Goal: Task Accomplishment & Management: Manage account settings

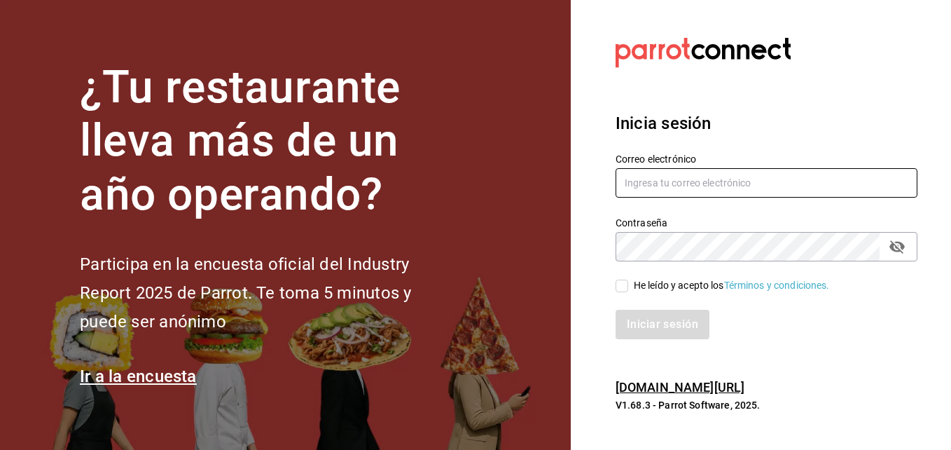
type input "[EMAIL_ADDRESS][DOMAIN_NAME]"
click at [625, 284] on input "He leído y acepto los Términos y condiciones." at bounding box center [622, 286] width 13 height 13
checkbox input "true"
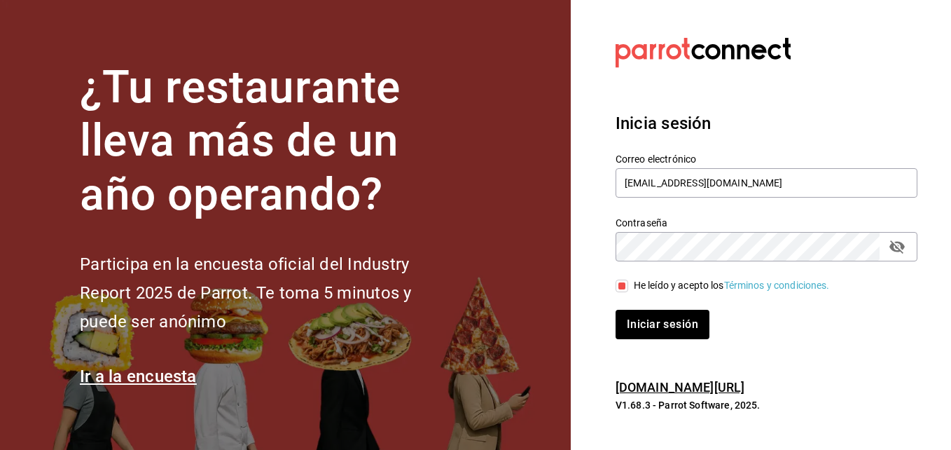
click at [640, 340] on div "Inicia sesión Correo electrónico [EMAIL_ADDRESS][DOMAIN_NAME] Contraseña Contra…" at bounding box center [767, 225] width 302 height 263
click at [640, 331] on button "Iniciar sesión" at bounding box center [663, 324] width 95 height 29
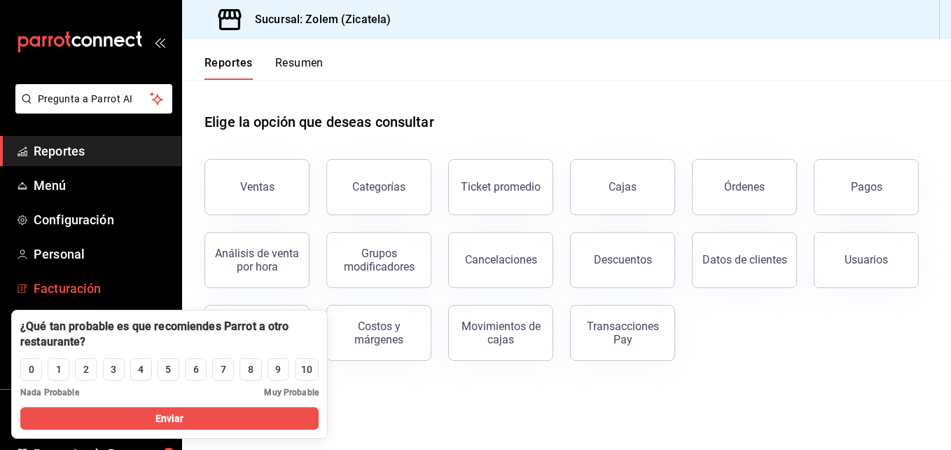
click at [160, 279] on span "Facturación" at bounding box center [102, 288] width 137 height 19
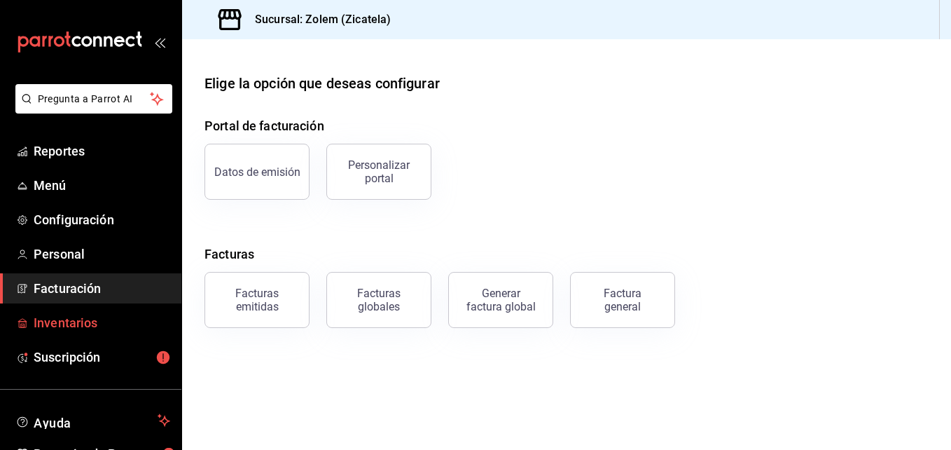
click at [99, 321] on span "Inventarios" at bounding box center [102, 322] width 137 height 19
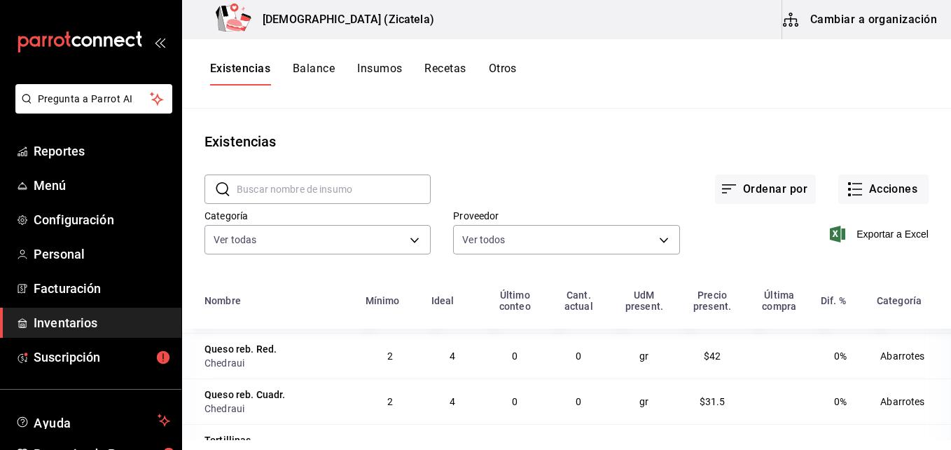
click at [340, 182] on input "text" at bounding box center [334, 189] width 194 height 28
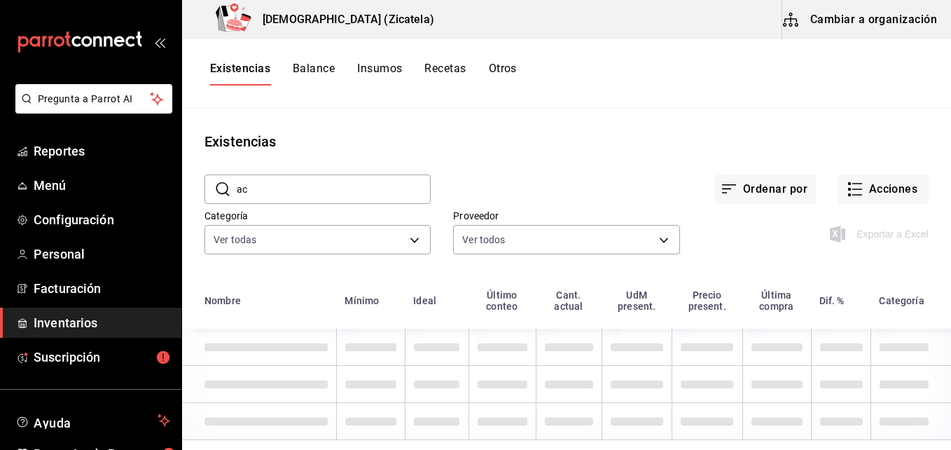
type input "a"
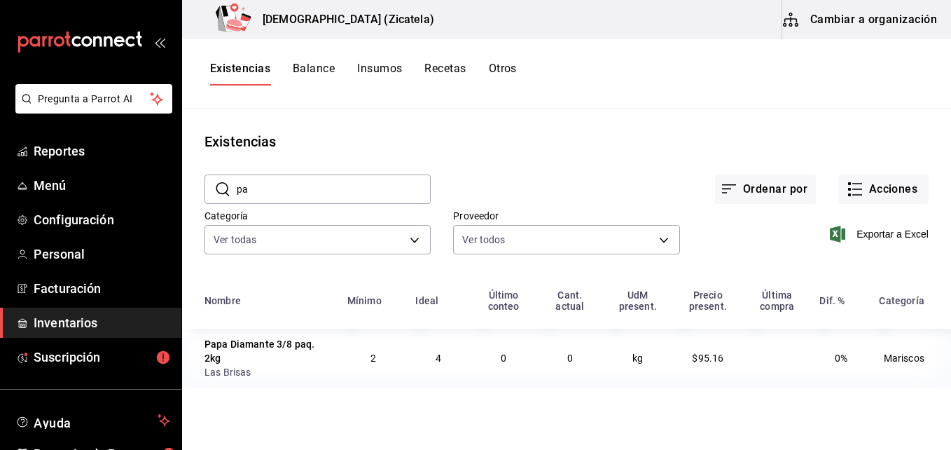
type input "p"
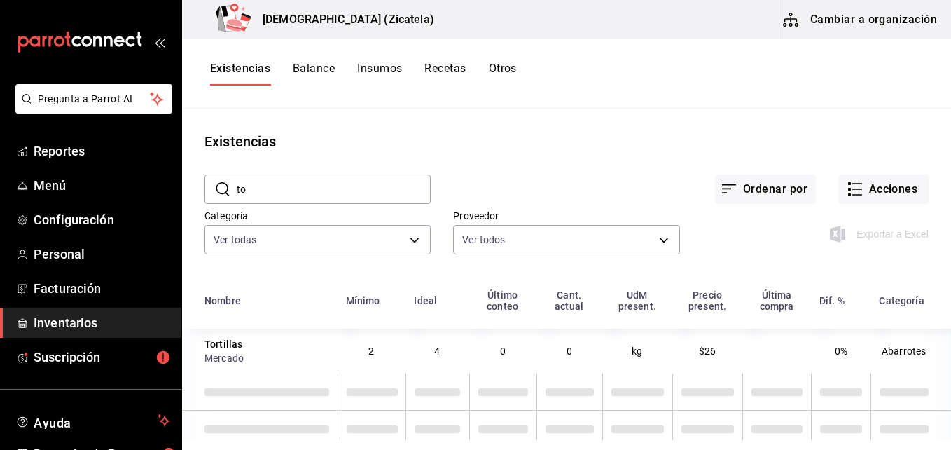
type input "t"
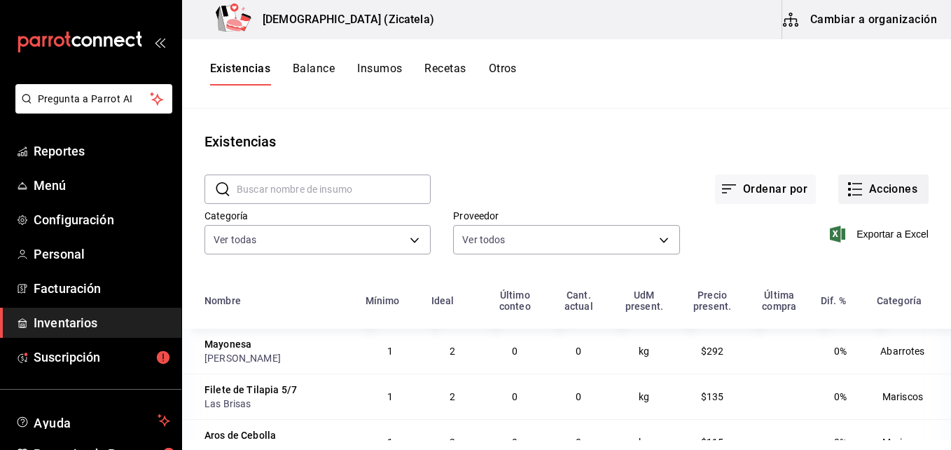
click at [881, 191] on button "Acciones" at bounding box center [884, 188] width 90 height 29
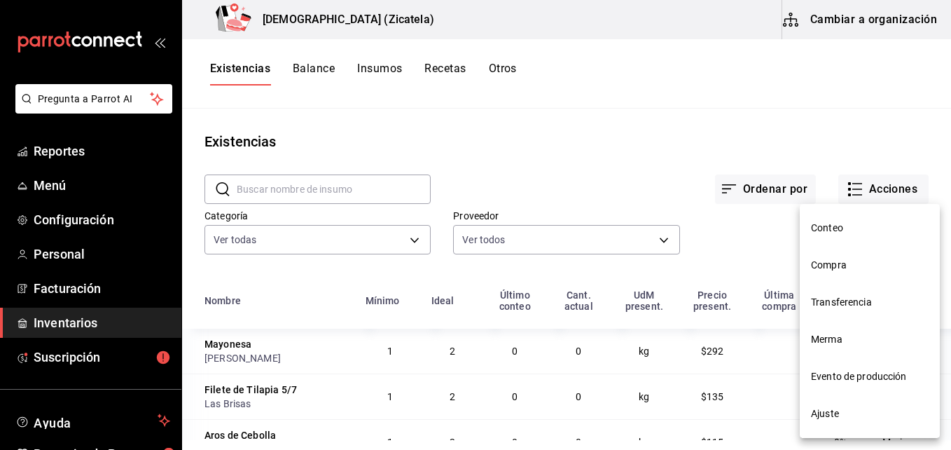
click at [763, 140] on div at bounding box center [475, 225] width 951 height 450
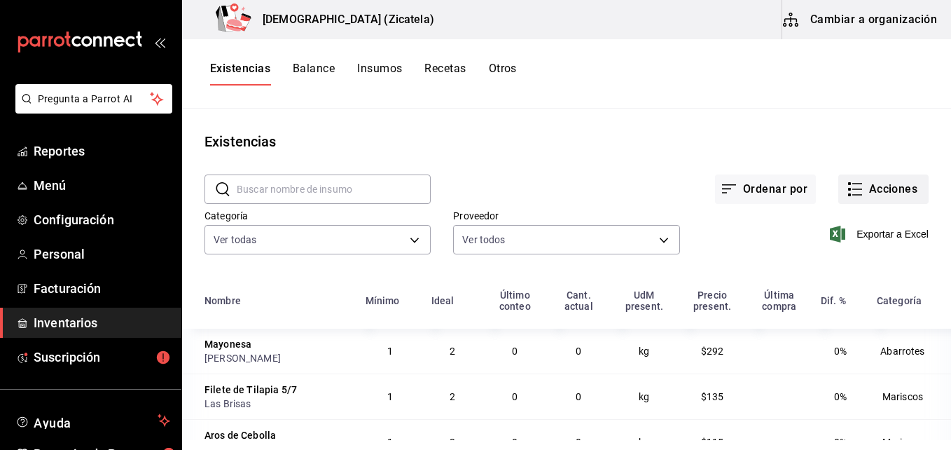
click at [860, 196] on button "Acciones" at bounding box center [884, 188] width 90 height 29
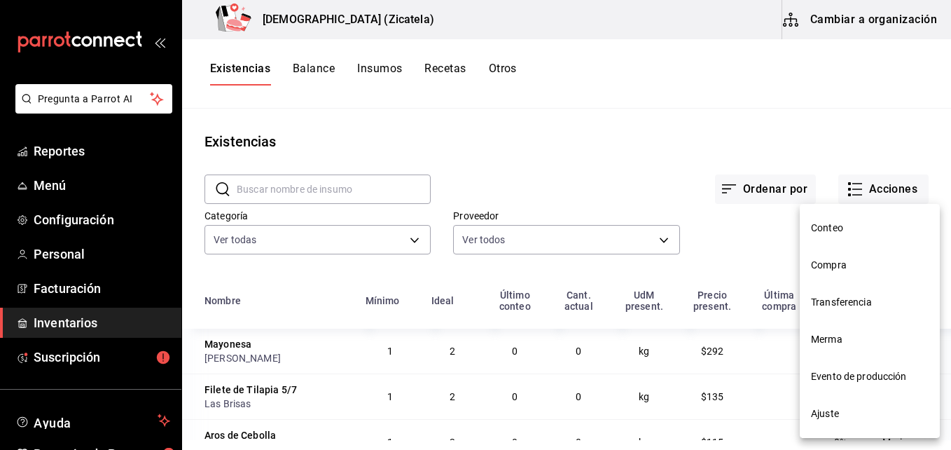
click at [862, 24] on div at bounding box center [475, 225] width 951 height 450
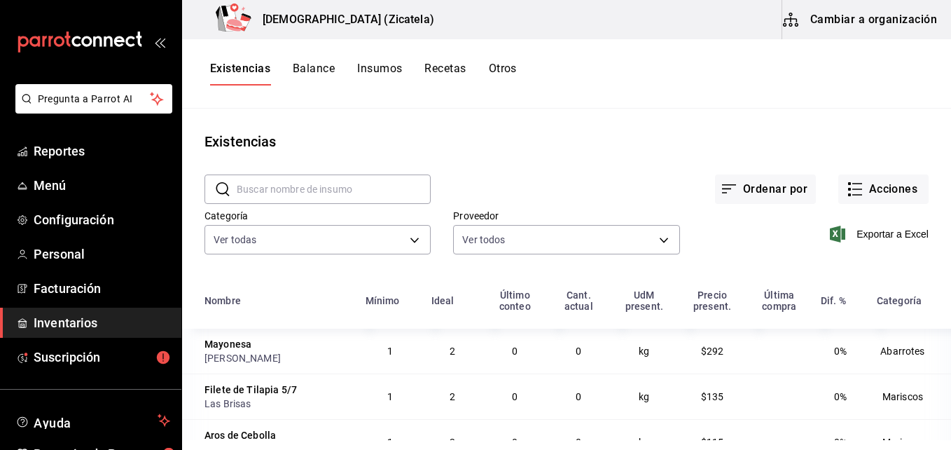
click at [825, 16] on button "Cambiar a organización" at bounding box center [862, 19] width 158 height 39
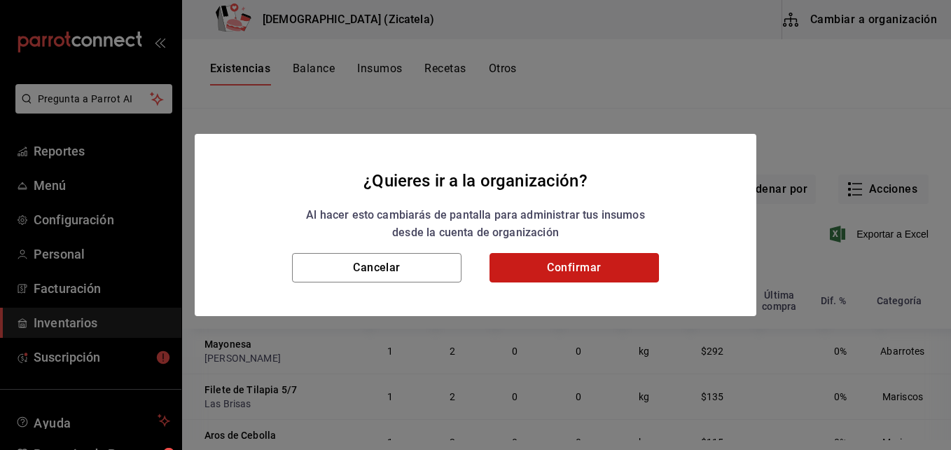
click at [561, 268] on button "Confirmar" at bounding box center [575, 267] width 170 height 29
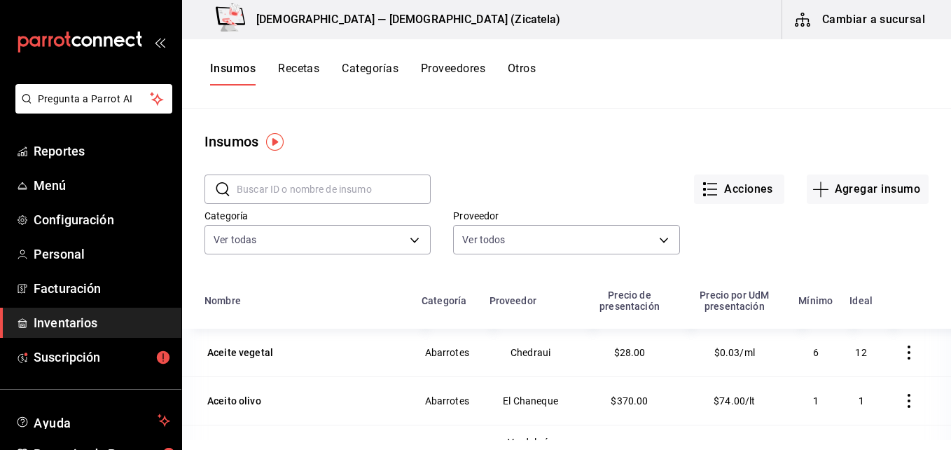
click at [783, 0] on button "Cambiar a sucursal" at bounding box center [862, 19] width 158 height 39
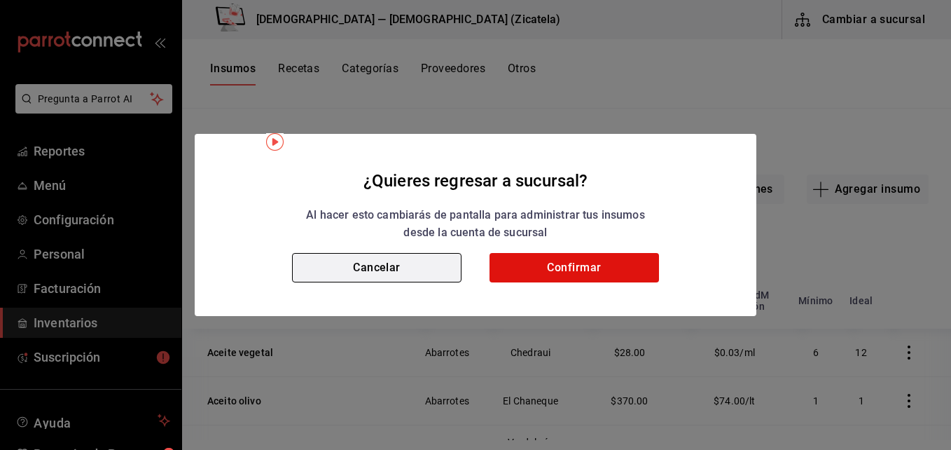
click at [441, 261] on button "Cancelar" at bounding box center [377, 267] width 170 height 29
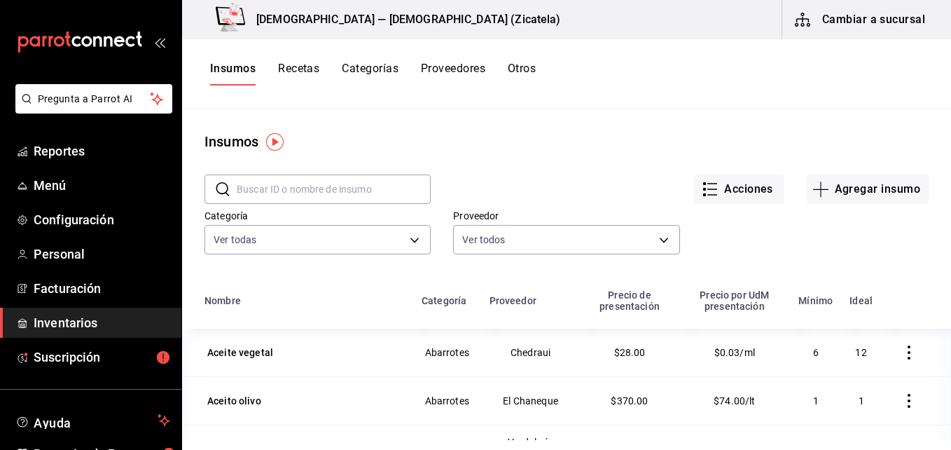
click at [341, 183] on input "text" at bounding box center [334, 189] width 194 height 28
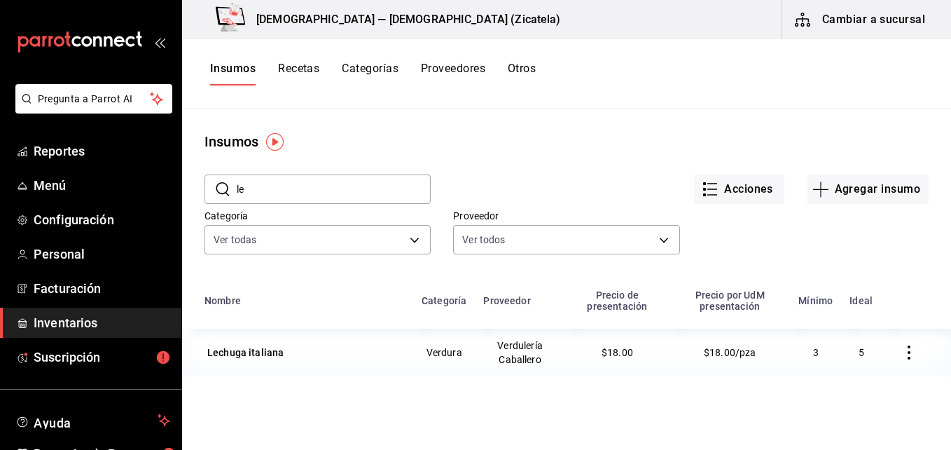
type input "l"
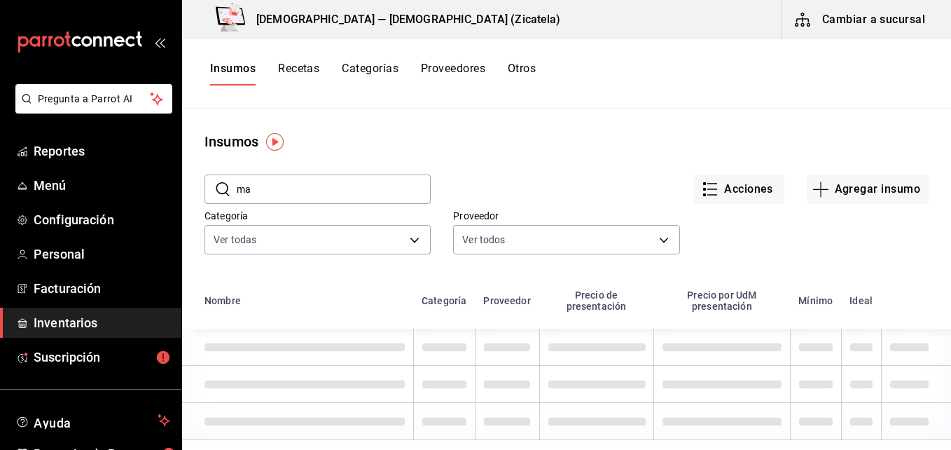
type input "m"
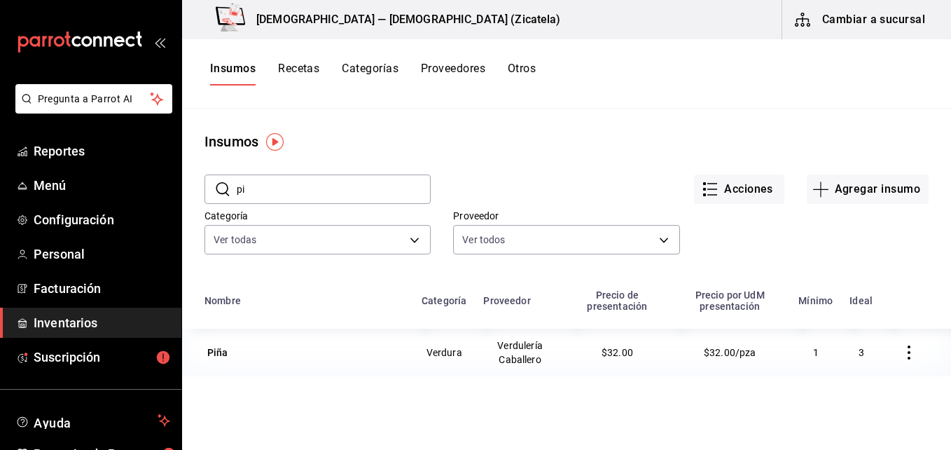
type input "p"
type input "j"
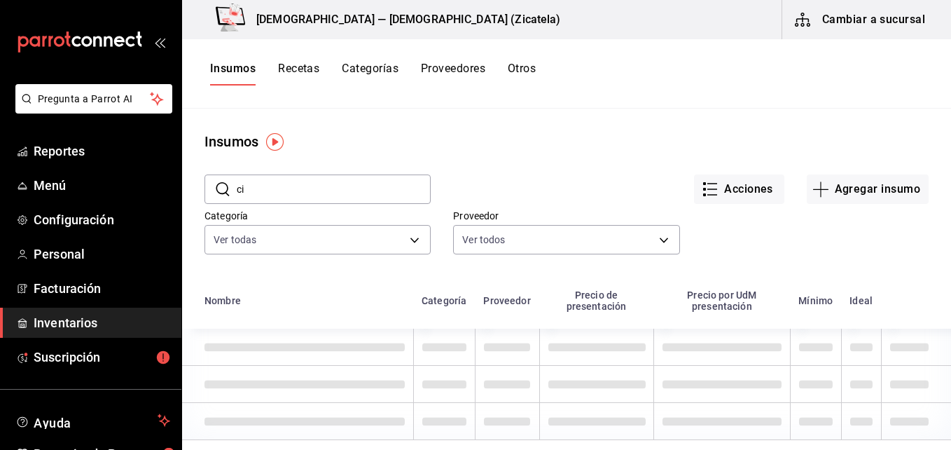
type input "c"
type input "n"
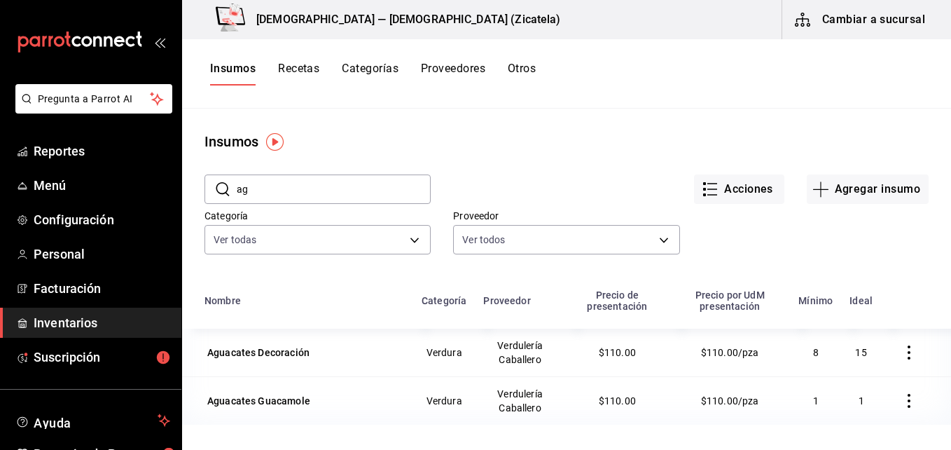
type input "a"
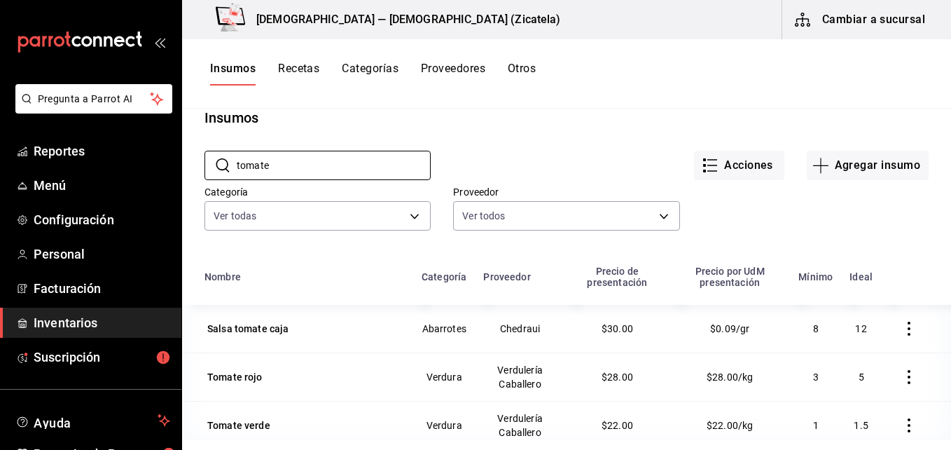
scroll to position [46, 0]
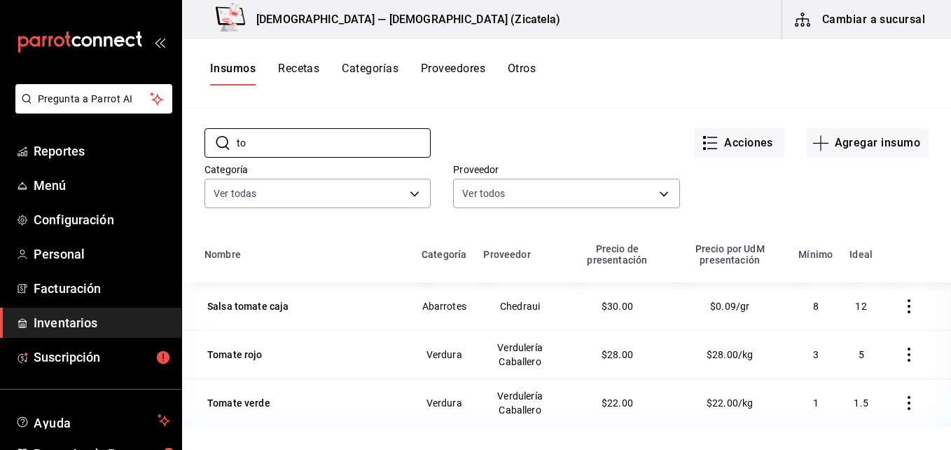
type input "t"
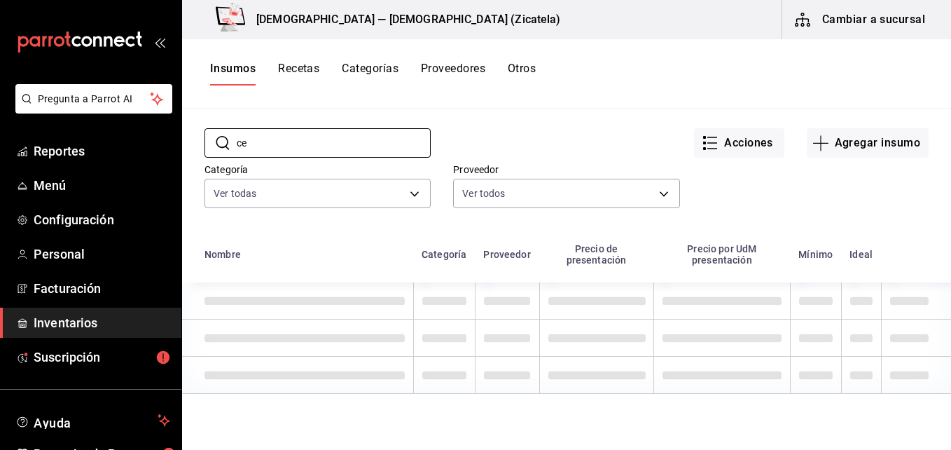
type input "c"
type input "k"
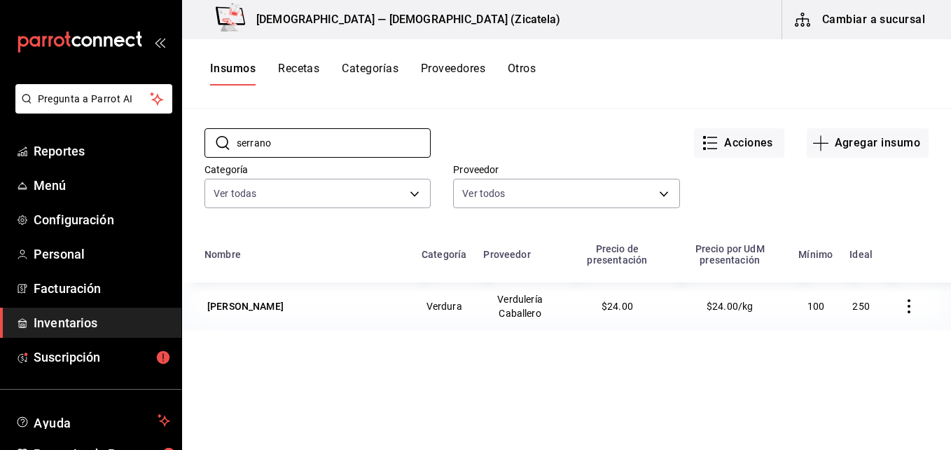
type input "serrano"
click at [908, 313] on icon "button" at bounding box center [909, 306] width 3 height 14
click at [755, 147] on div at bounding box center [475, 225] width 951 height 450
click at [755, 147] on button "Acciones" at bounding box center [739, 142] width 90 height 29
click at [429, 314] on div at bounding box center [475, 225] width 951 height 450
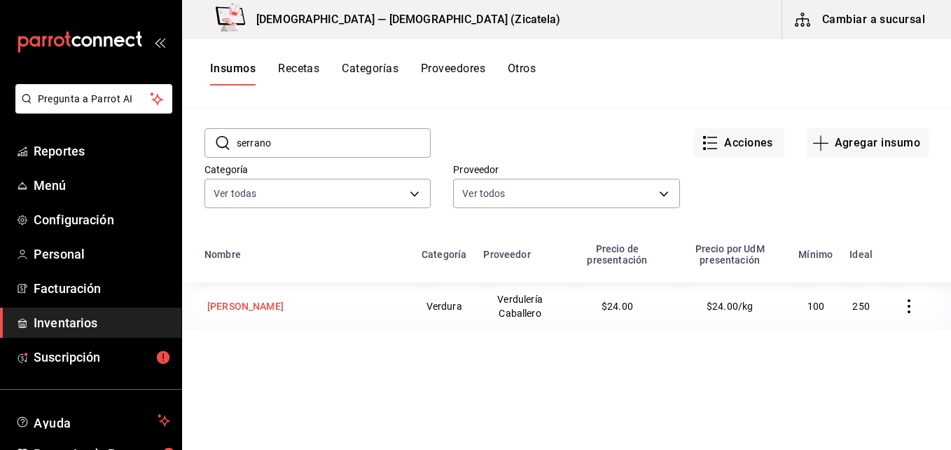
click at [228, 309] on div "[PERSON_NAME]" at bounding box center [245, 306] width 76 height 14
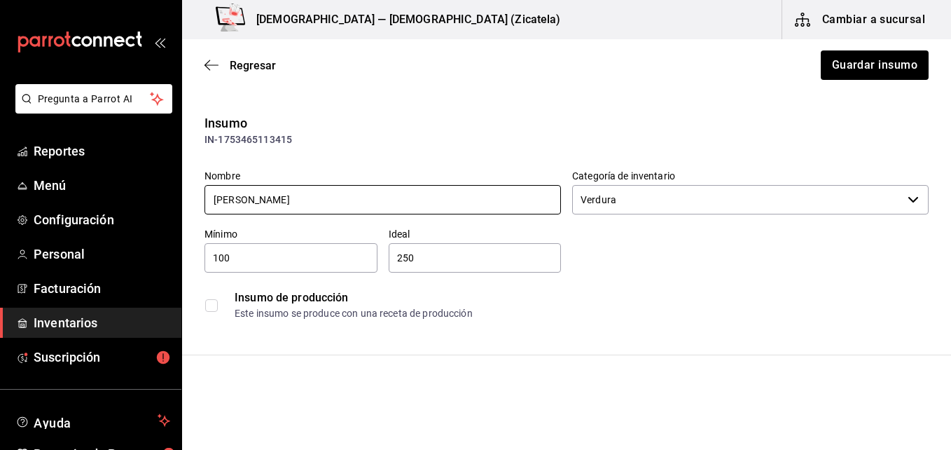
click at [216, 201] on input "[PERSON_NAME]" at bounding box center [383, 199] width 357 height 29
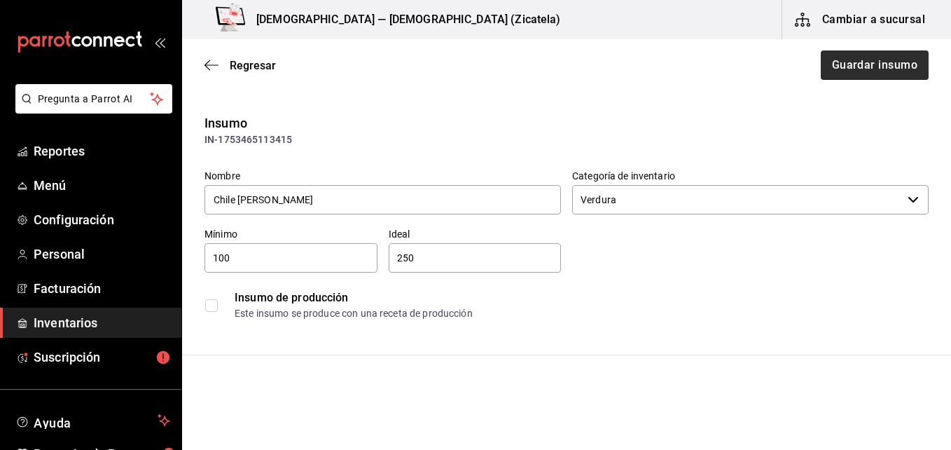
type input "Chile [PERSON_NAME]"
click at [827, 57] on button "Guardar insumo" at bounding box center [874, 64] width 109 height 29
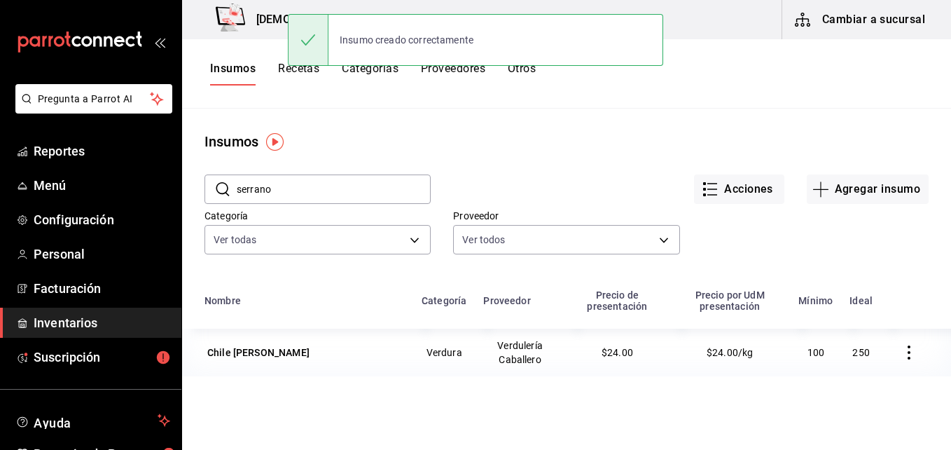
drag, startPoint x: 293, startPoint y: 191, endPoint x: 205, endPoint y: 194, distance: 87.6
click at [205, 194] on div "​ serrano ​" at bounding box center [318, 188] width 226 height 29
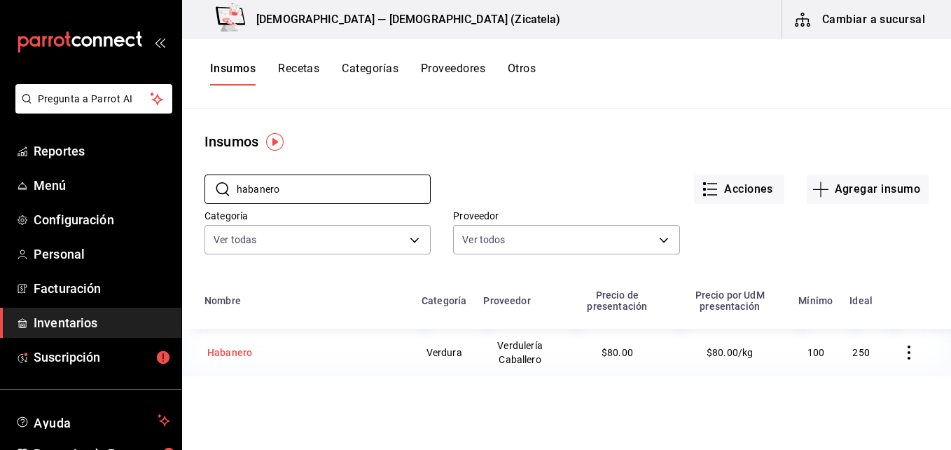
type input "habanero"
click at [235, 350] on div "Habanero" at bounding box center [229, 352] width 45 height 14
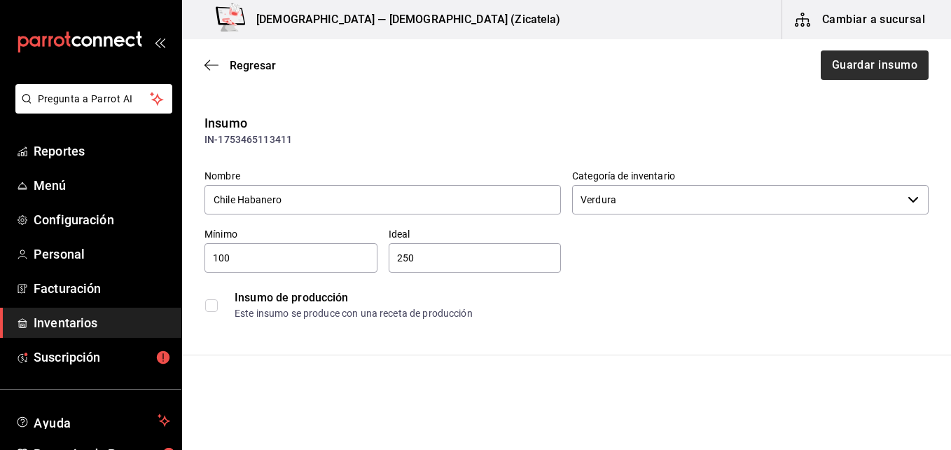
type input "Chile Habanero"
click at [887, 68] on button "Guardar insumo" at bounding box center [874, 64] width 109 height 29
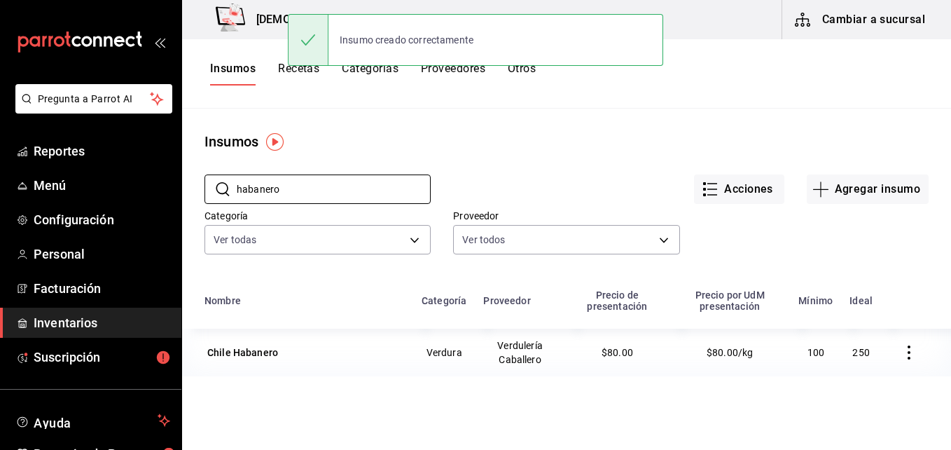
drag, startPoint x: 287, startPoint y: 188, endPoint x: 176, endPoint y: 186, distance: 111.4
click at [176, 186] on div "Pregunta a Parrot AI Reportes Menú Configuración Personal Facturación Inventari…" at bounding box center [475, 220] width 951 height 440
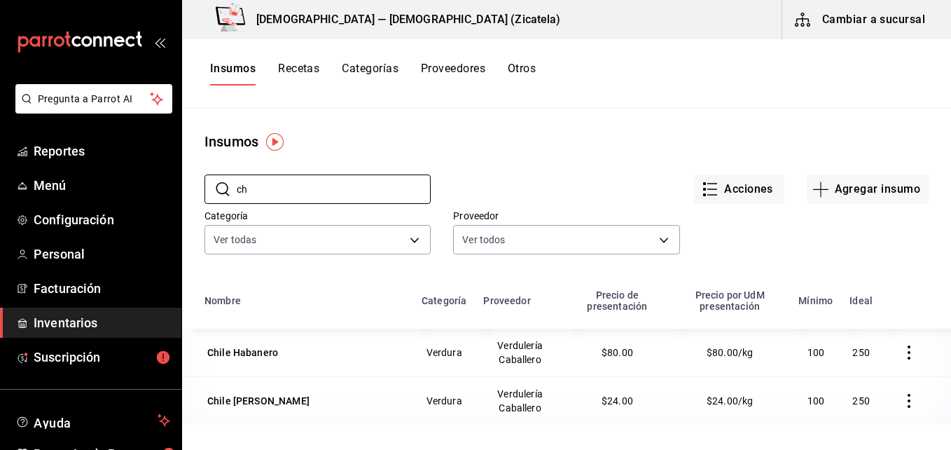
type input "c"
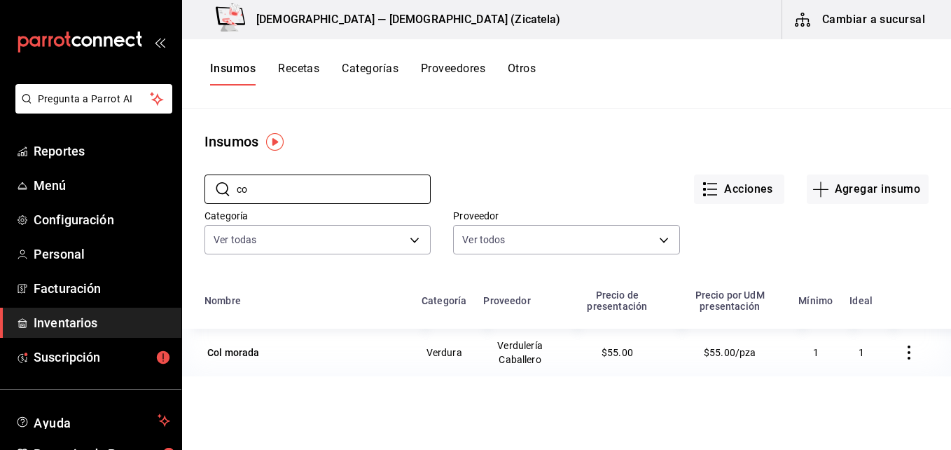
type input "c"
type input "h"
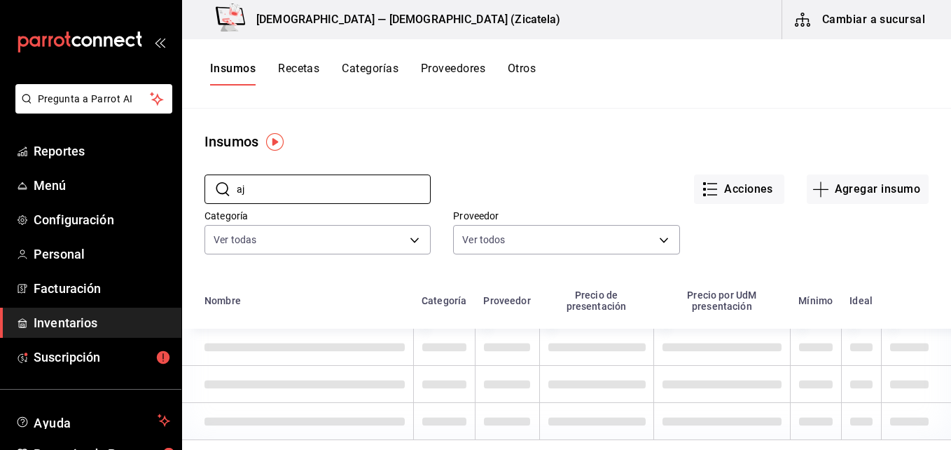
type input "a"
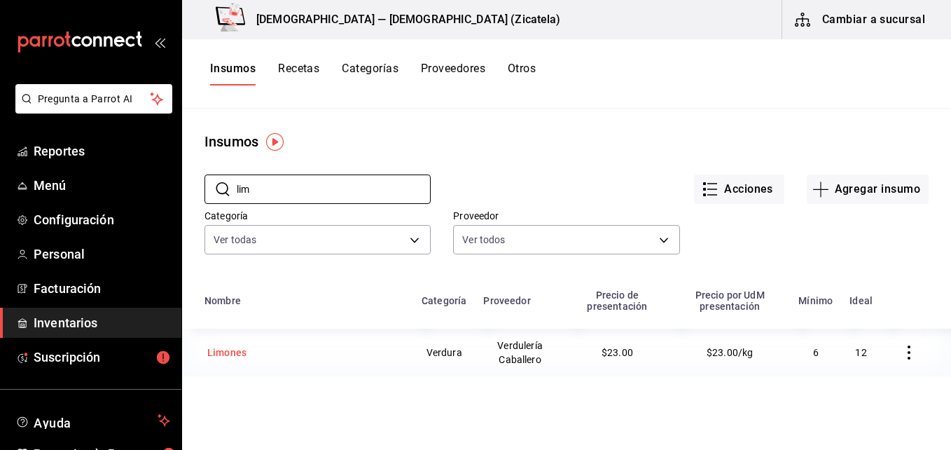
type input "lim"
click at [249, 359] on div "Limones" at bounding box center [305, 353] width 200 height 20
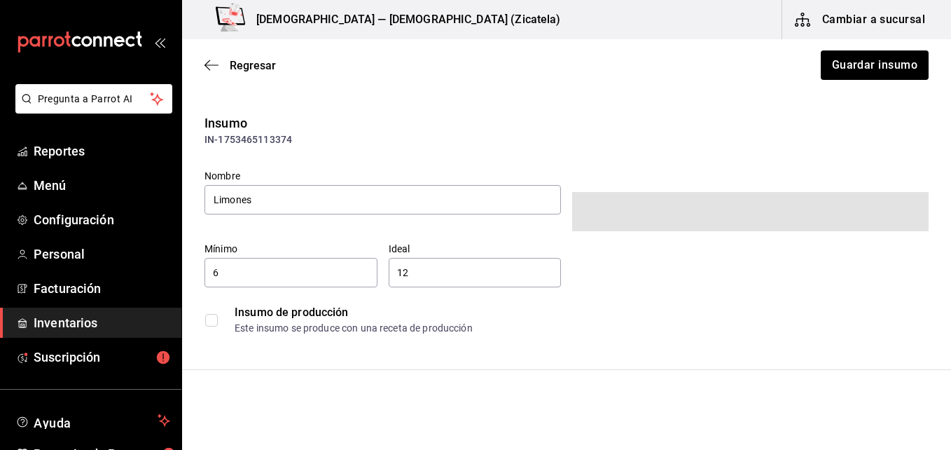
type input "1"
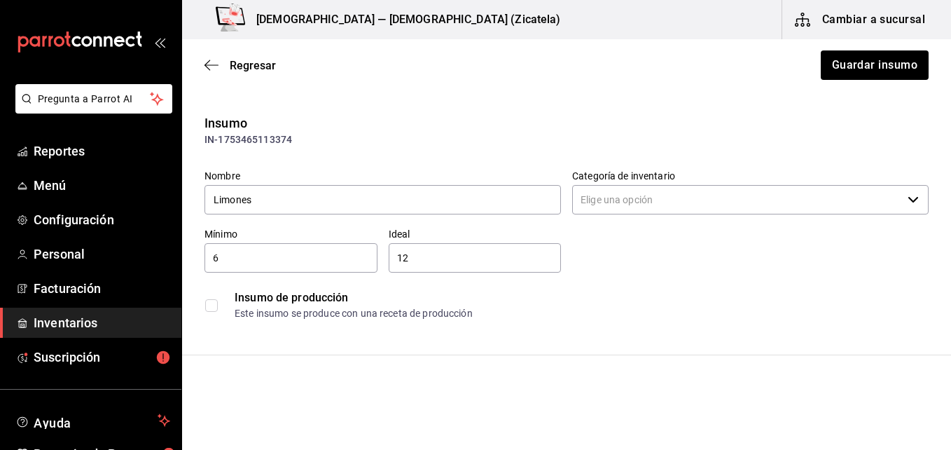
type input "Verdura"
type input "Verdulería Caballero"
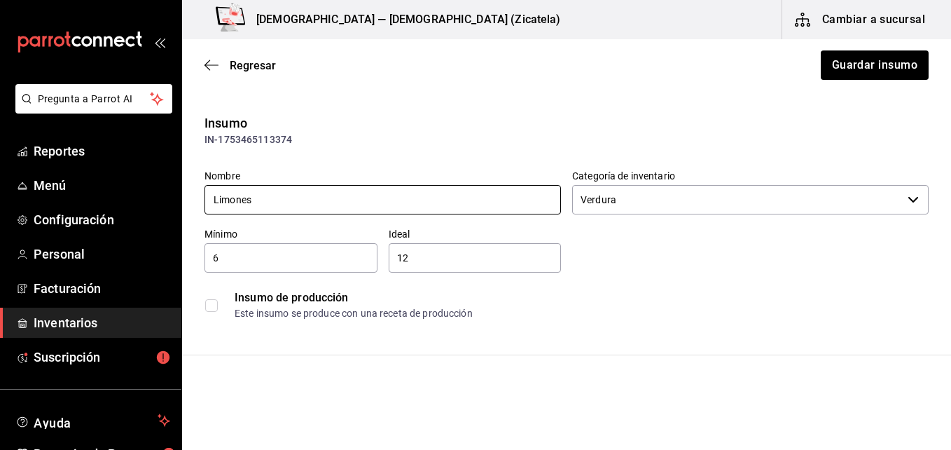
click at [274, 196] on input "Limones" at bounding box center [383, 199] width 357 height 29
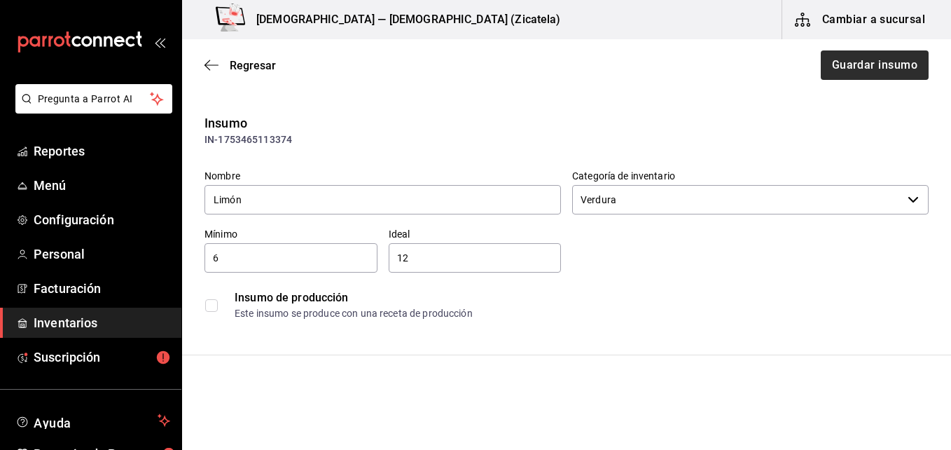
type input "Limón"
click at [856, 65] on button "Guardar insumo" at bounding box center [874, 64] width 109 height 29
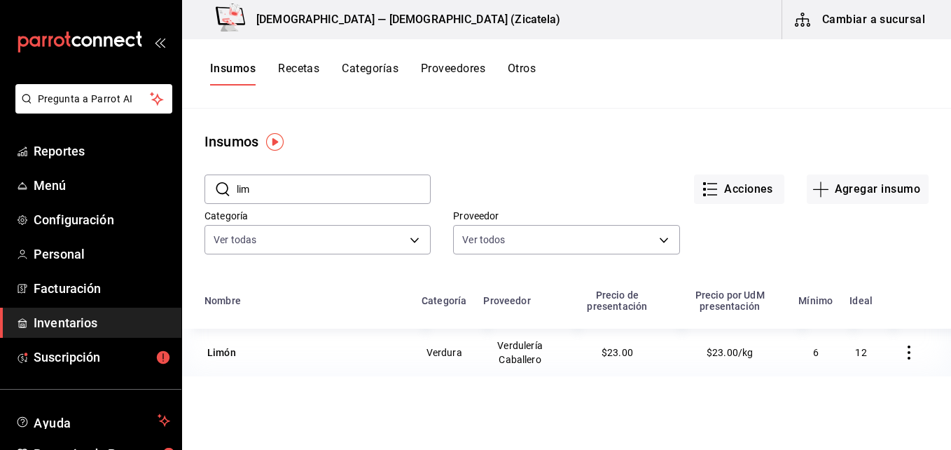
click at [277, 190] on input "lim" at bounding box center [334, 189] width 194 height 28
type input "l"
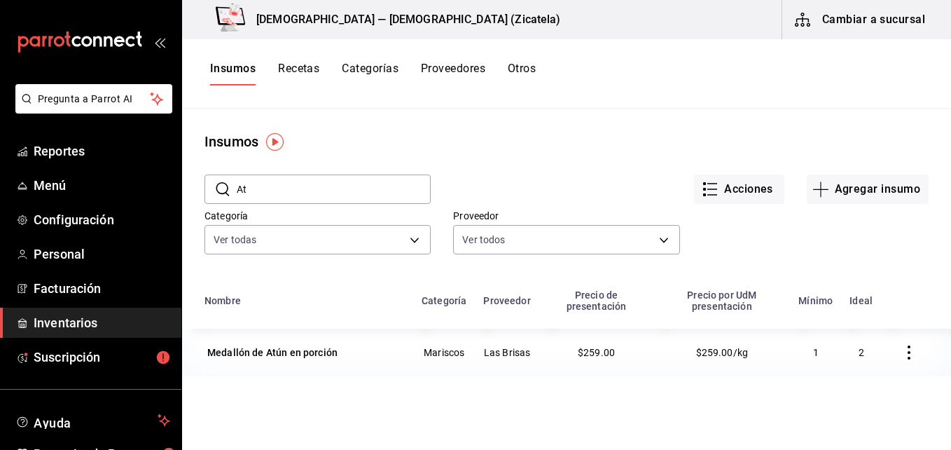
type input "A"
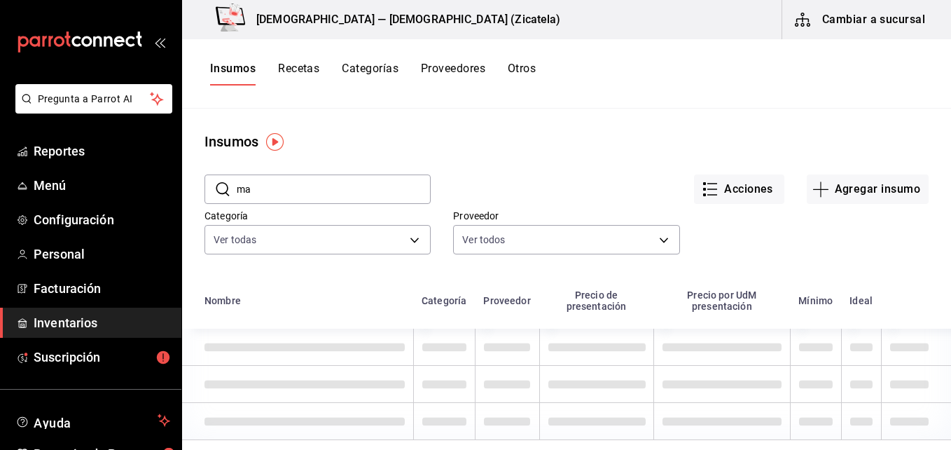
type input "m"
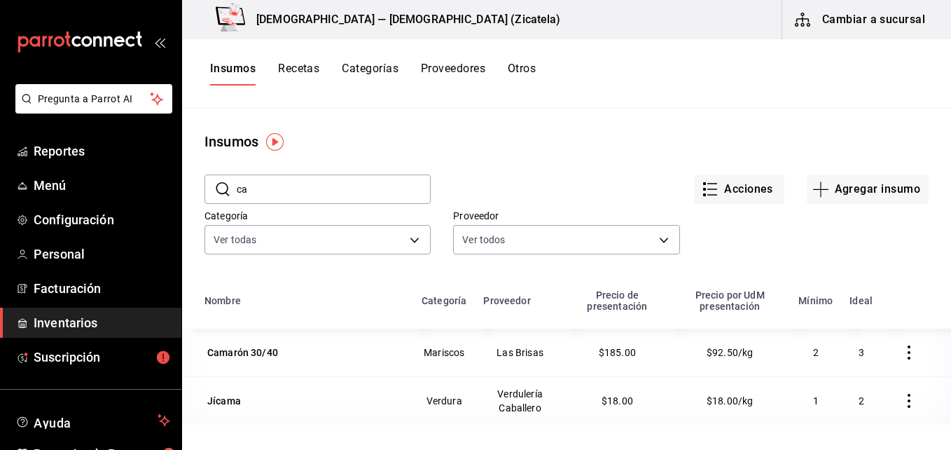
type input "c"
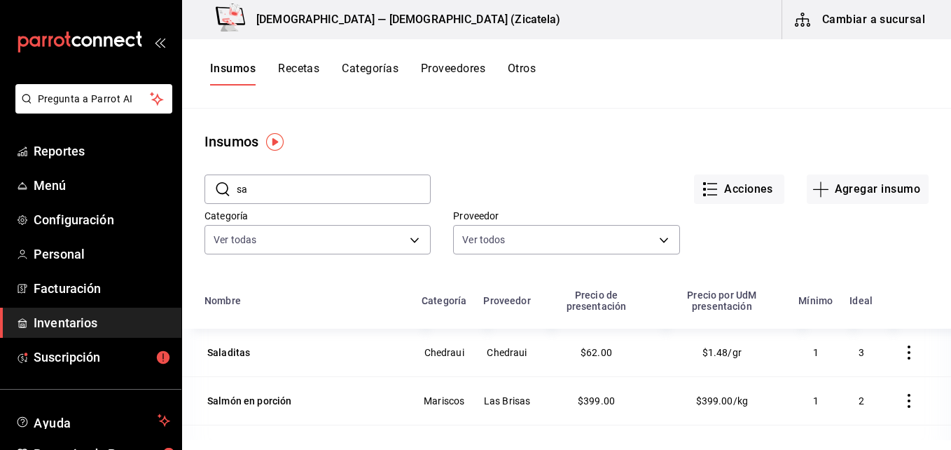
type input "s"
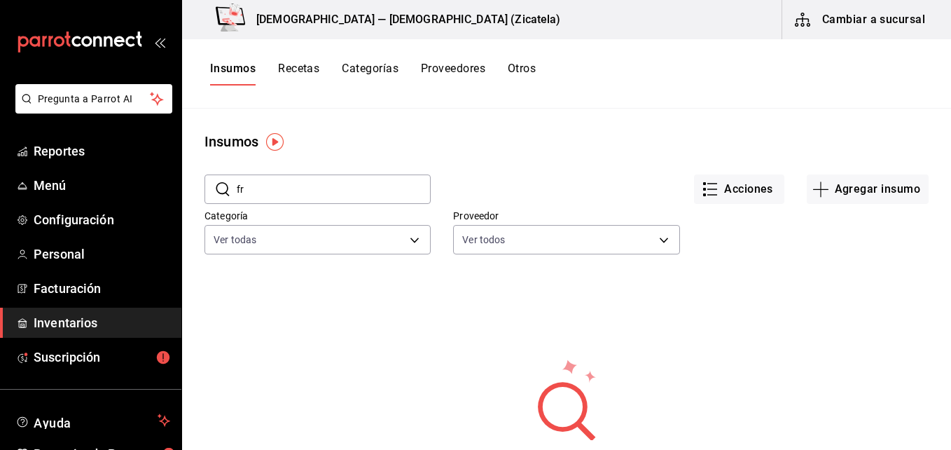
type input "f"
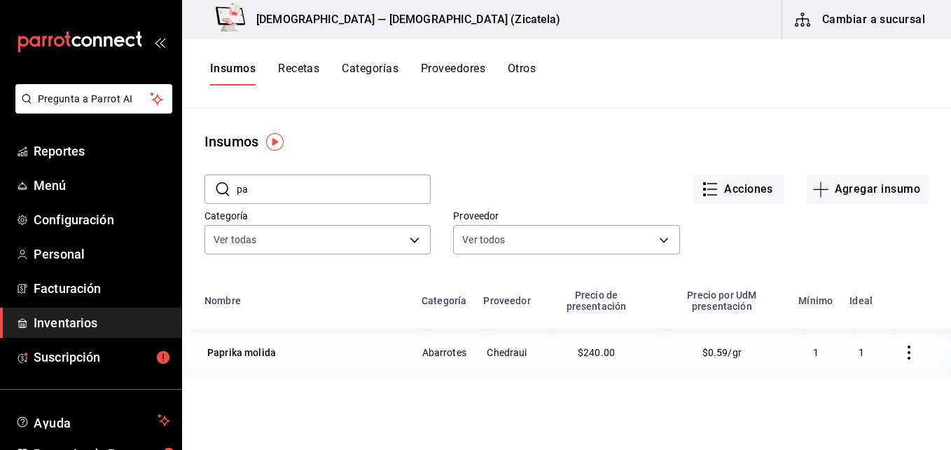
type input "p"
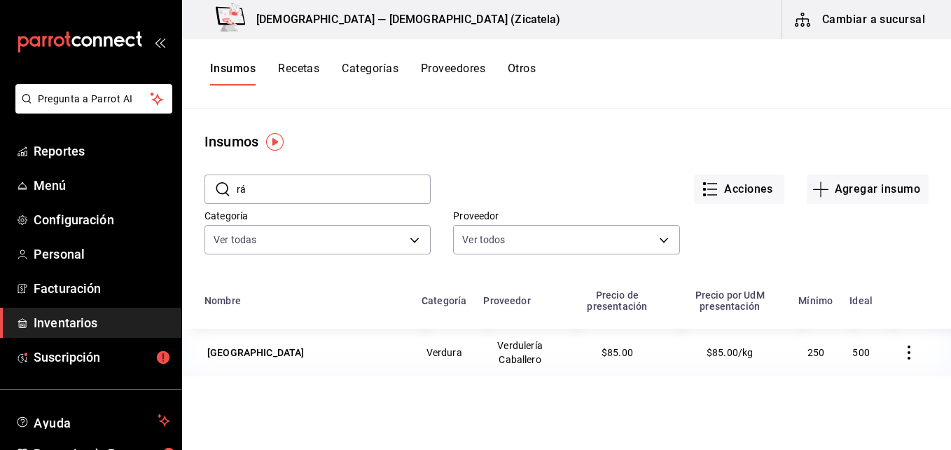
type input "r"
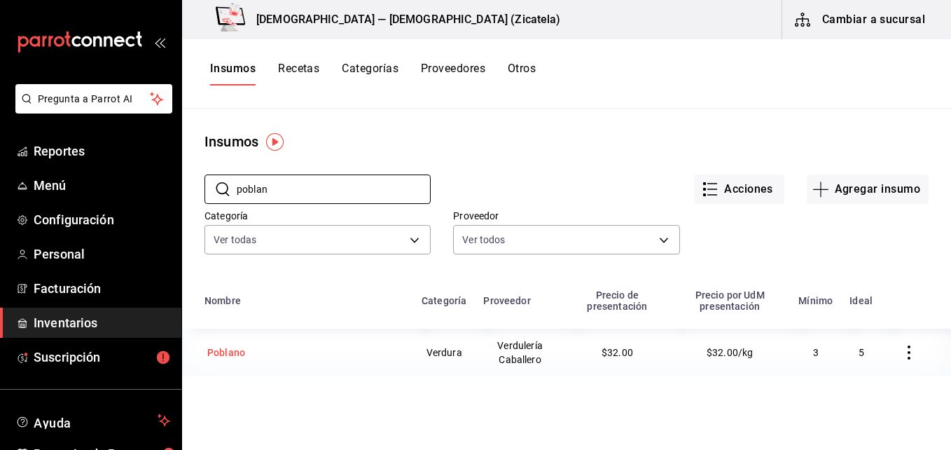
type input "poblan"
click at [258, 347] on div "Poblano" at bounding box center [305, 353] width 200 height 20
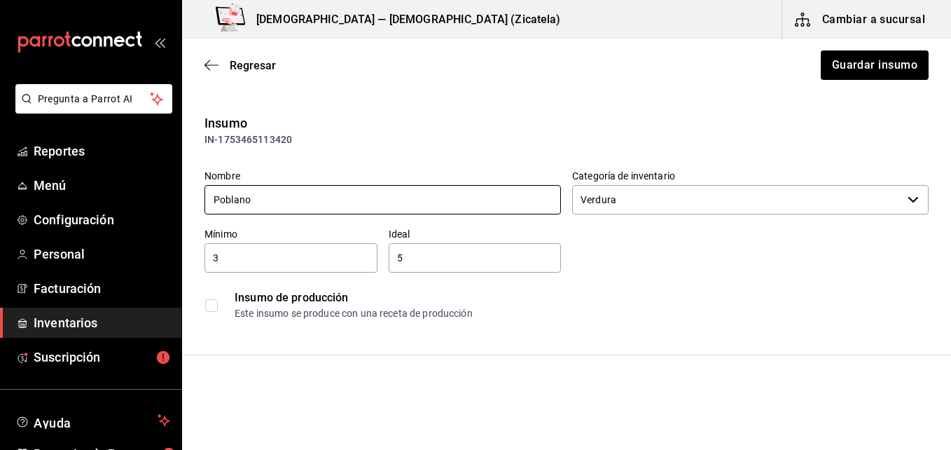
click at [219, 200] on input "Poblano" at bounding box center [383, 199] width 357 height 29
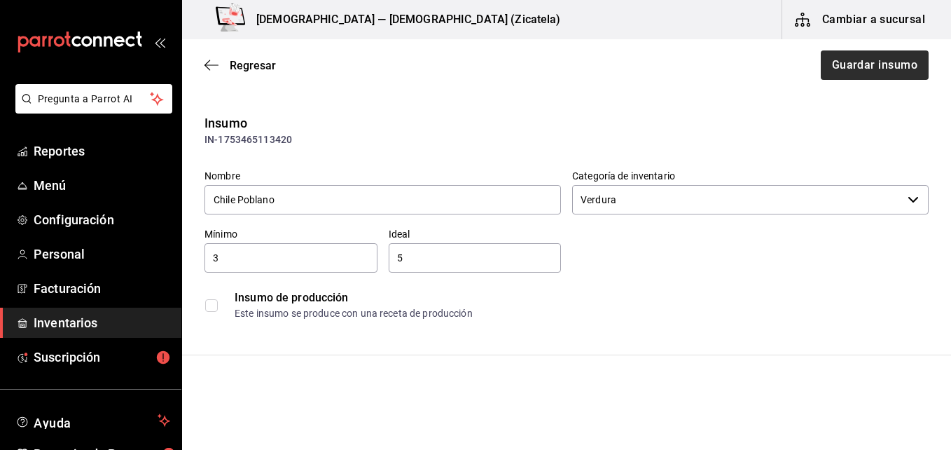
type input "Chile Poblano"
click at [858, 71] on button "Guardar insumo" at bounding box center [874, 64] width 109 height 29
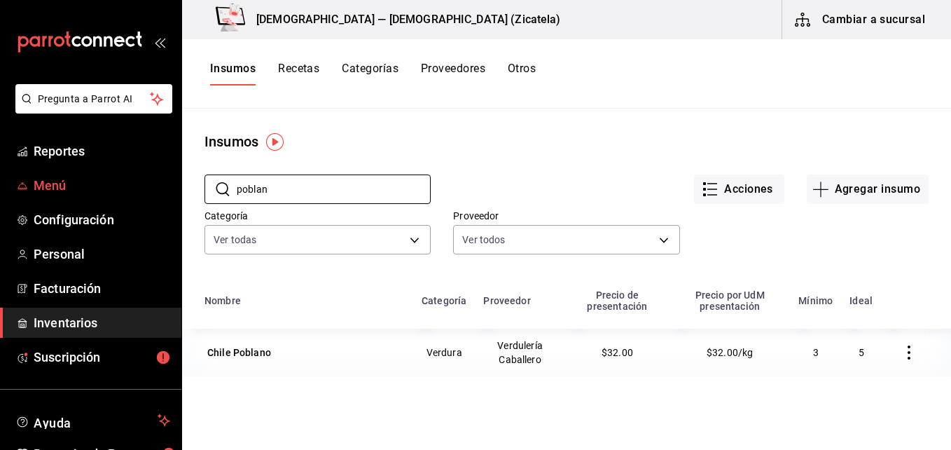
drag, startPoint x: 314, startPoint y: 193, endPoint x: 157, endPoint y: 198, distance: 157.0
click at [157, 198] on div "Pregunta a Parrot AI Reportes Menú Configuración Personal Facturación Inventari…" at bounding box center [475, 220] width 951 height 440
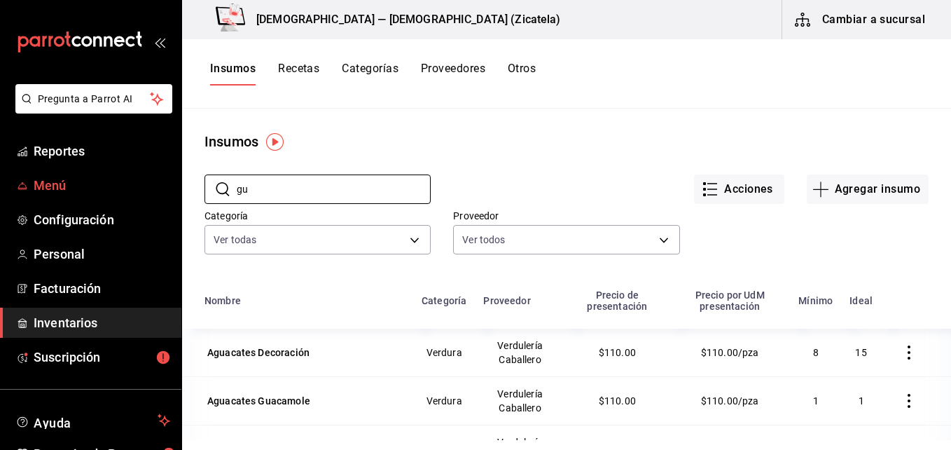
type input "gua"
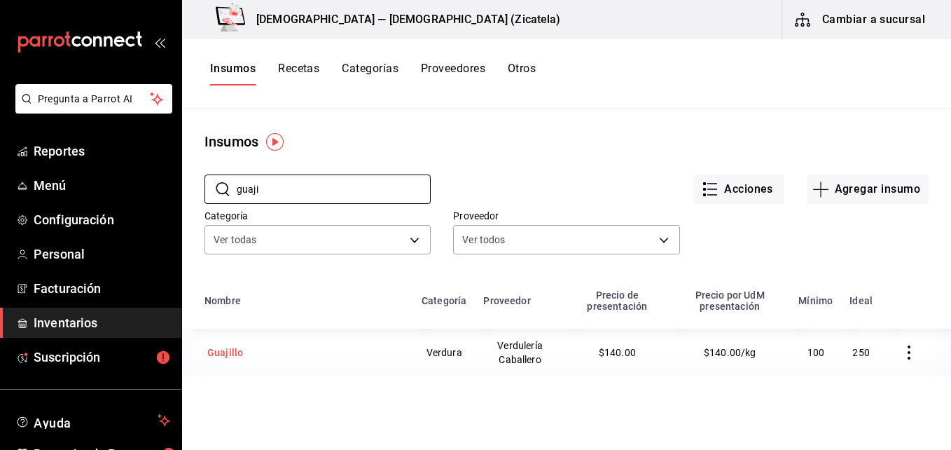
type input "guaji"
click at [229, 352] on div "Guajillo" at bounding box center [225, 352] width 36 height 14
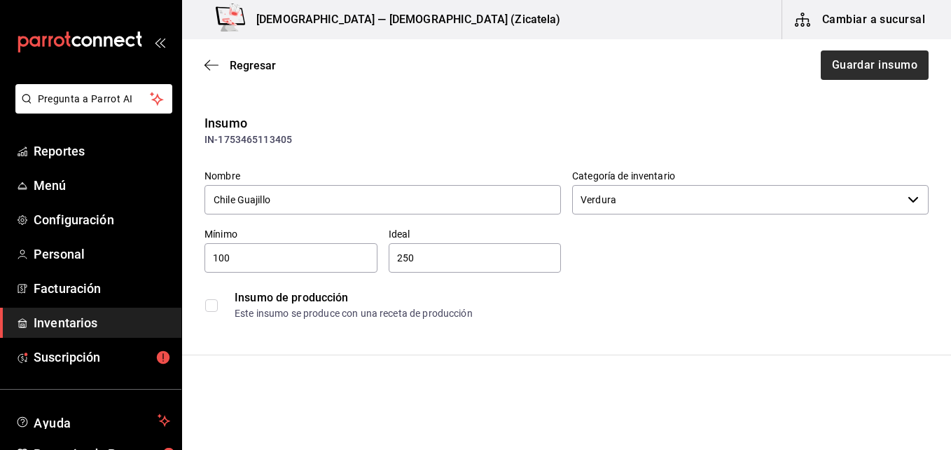
type input "Chile Guajillo"
click at [834, 71] on button "Guardar insumo" at bounding box center [874, 64] width 109 height 29
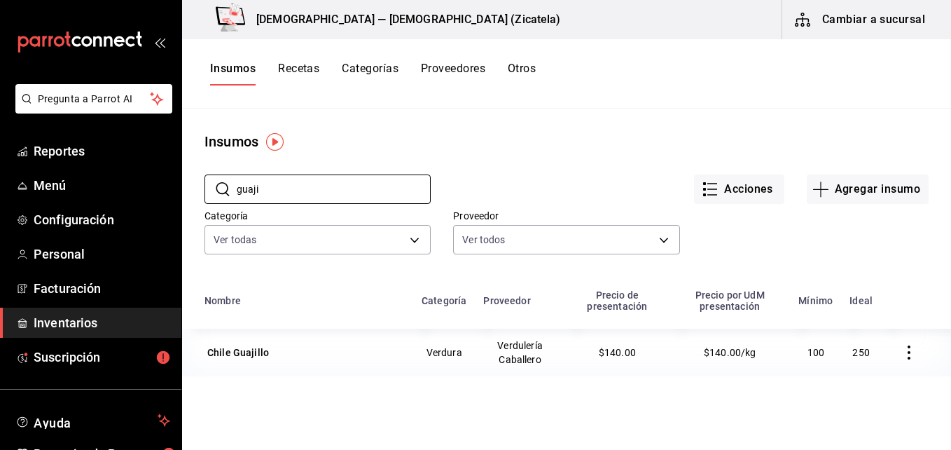
drag, startPoint x: 279, startPoint y: 188, endPoint x: 179, endPoint y: 191, distance: 99.5
click at [179, 191] on div "Pregunta a Parrot AI Reportes Menú Configuración Personal Facturación Inventari…" at bounding box center [475, 220] width 951 height 440
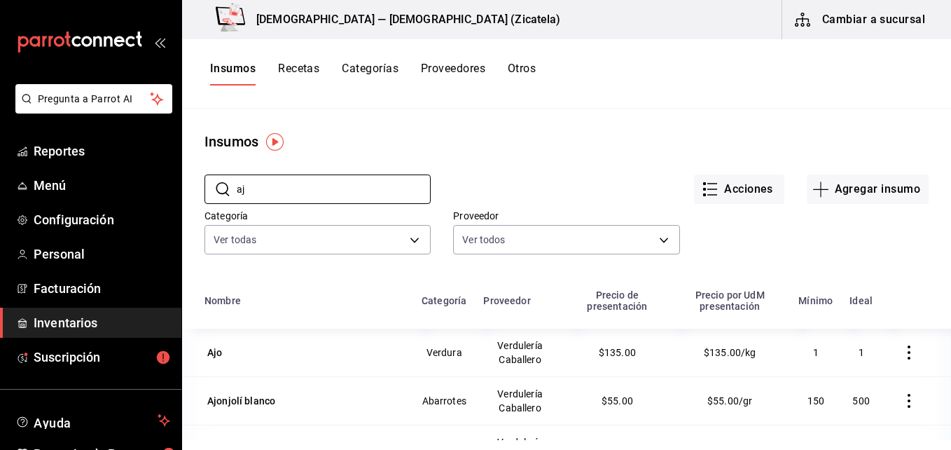
type input "a"
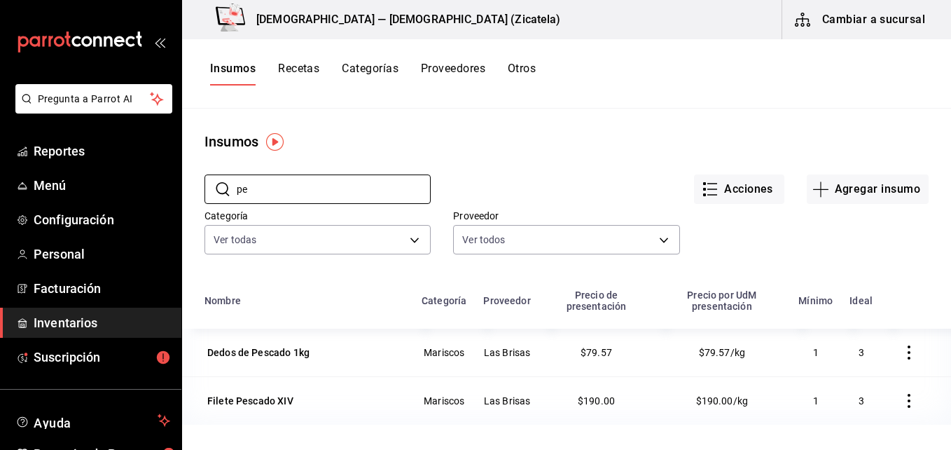
type input "p"
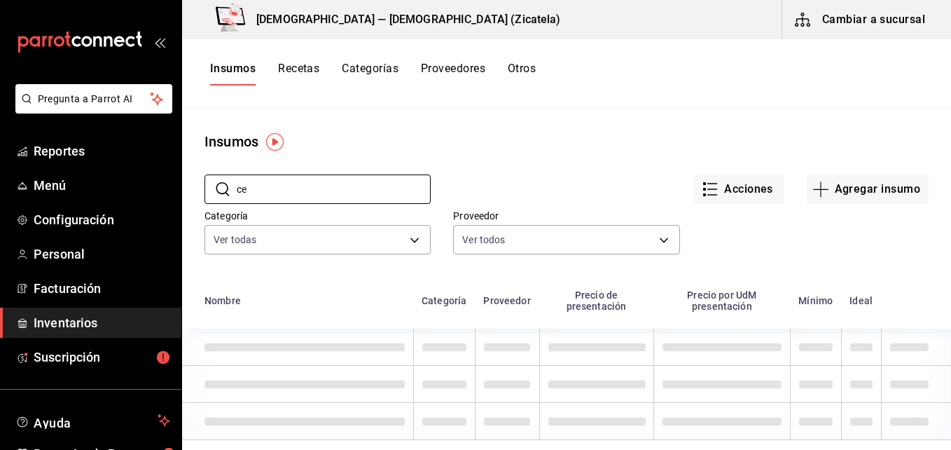
type input "c"
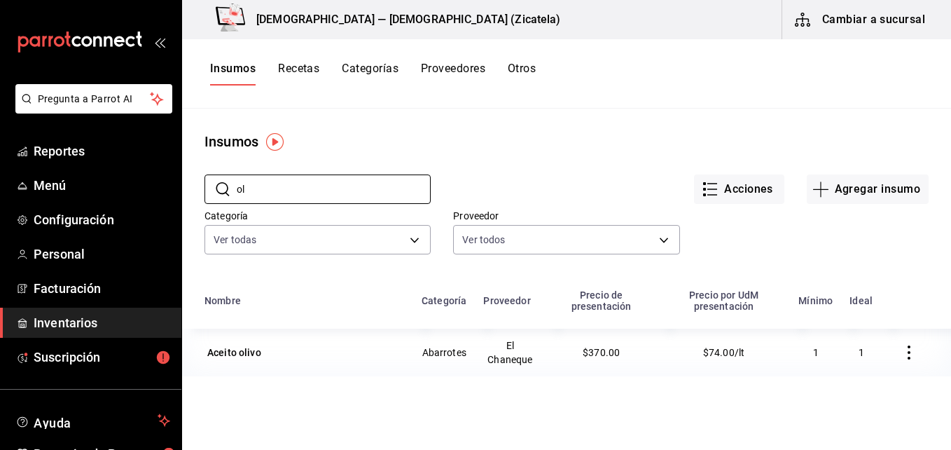
type input "o"
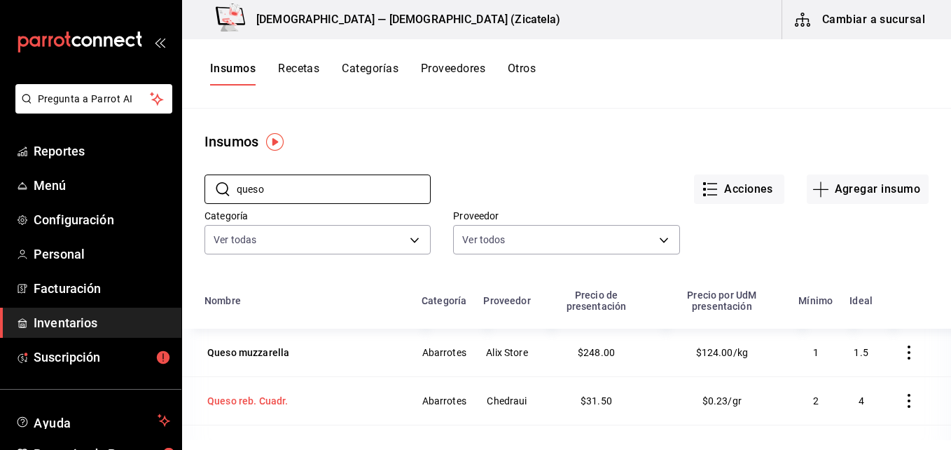
type input "queso"
click at [281, 399] on div "Queso reb. Cuadr." at bounding box center [247, 401] width 81 height 14
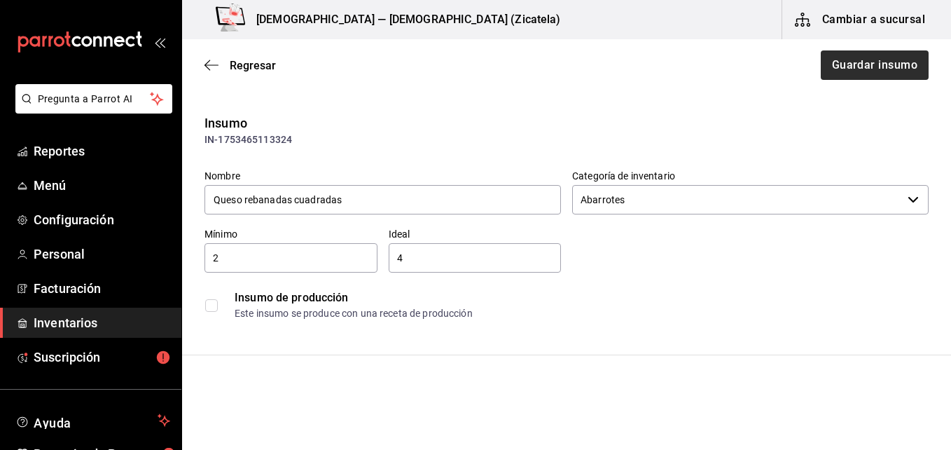
type input "Queso rebanadas cuadradas"
click at [844, 77] on button "Guardar insumo" at bounding box center [874, 64] width 109 height 29
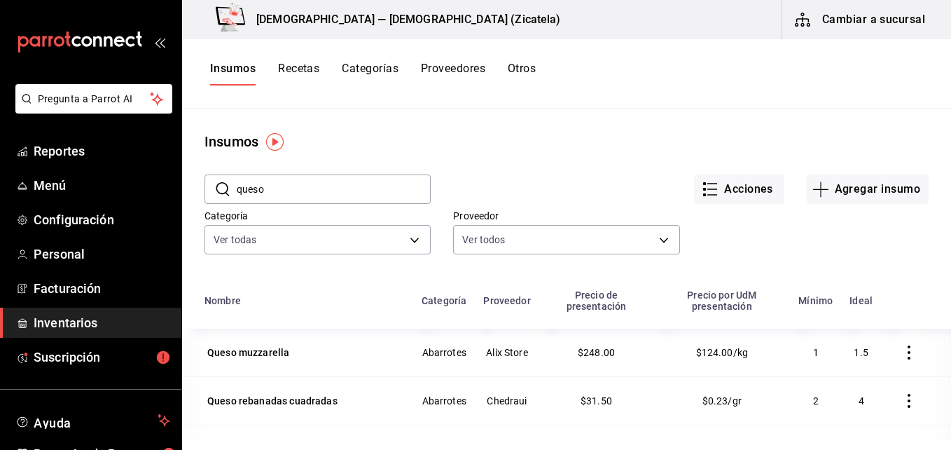
click at [285, 193] on input "queso" at bounding box center [334, 189] width 194 height 28
type input "q"
type input "a"
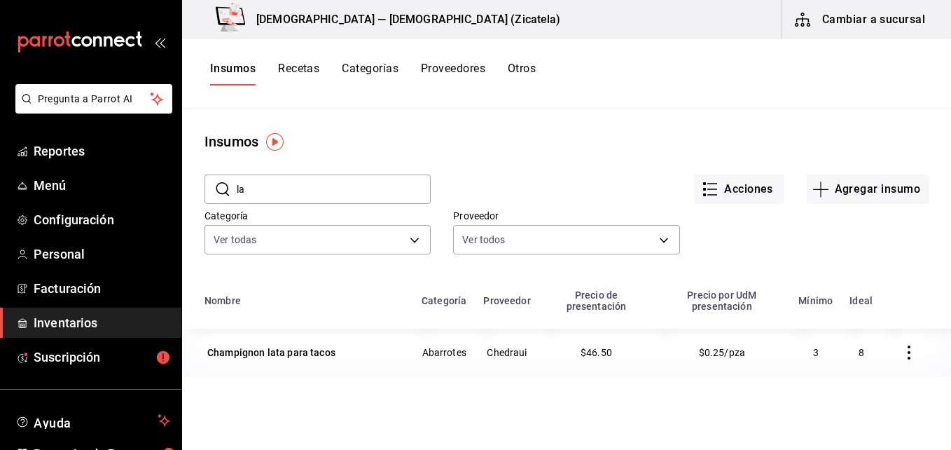
type input "l"
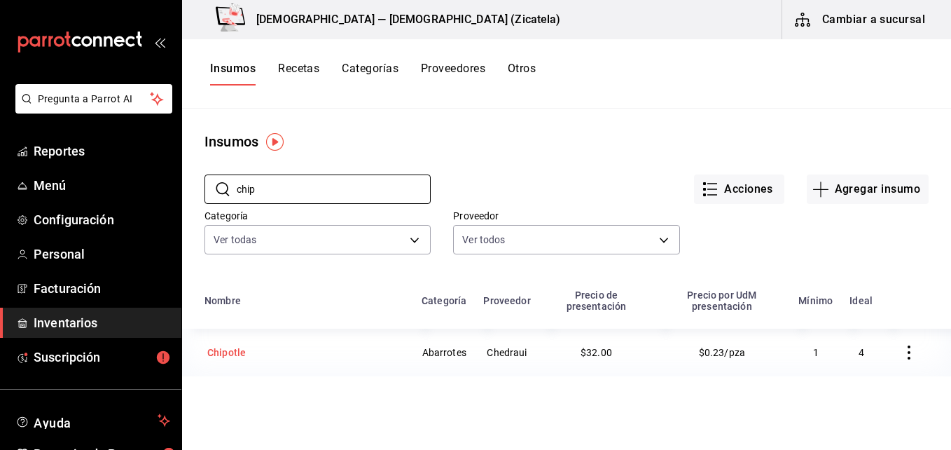
type input "chip"
click at [237, 356] on div "Chipotle" at bounding box center [226, 352] width 39 height 14
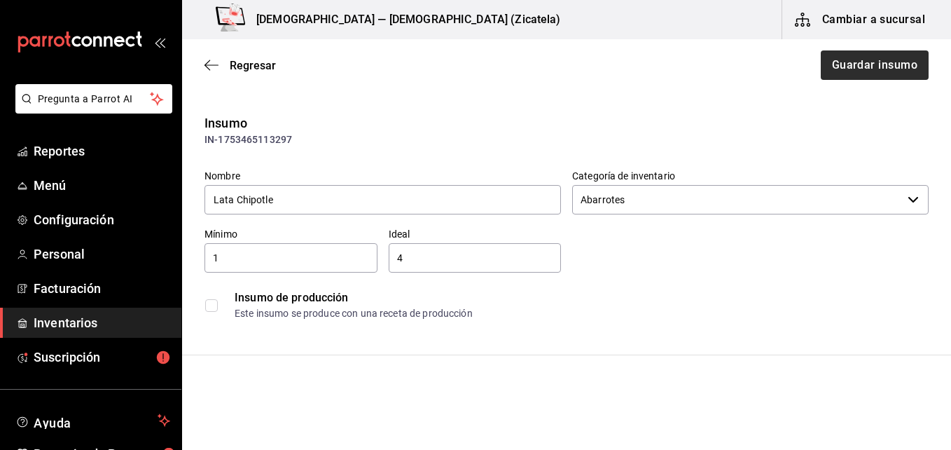
type input "Lata Chipotle"
click at [843, 51] on button "Guardar insumo" at bounding box center [874, 64] width 109 height 29
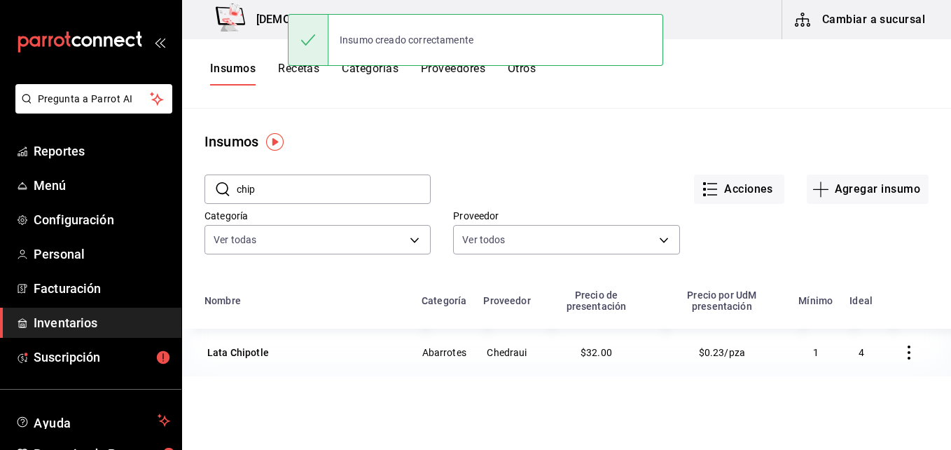
click at [364, 181] on input "chip" at bounding box center [334, 189] width 194 height 28
type input "c"
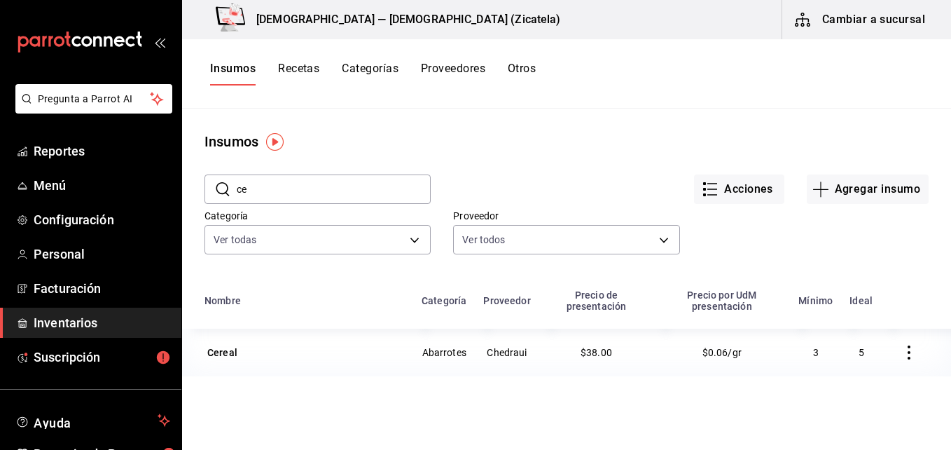
type input "c"
type input "t"
type input "p"
type input "h"
type input "c"
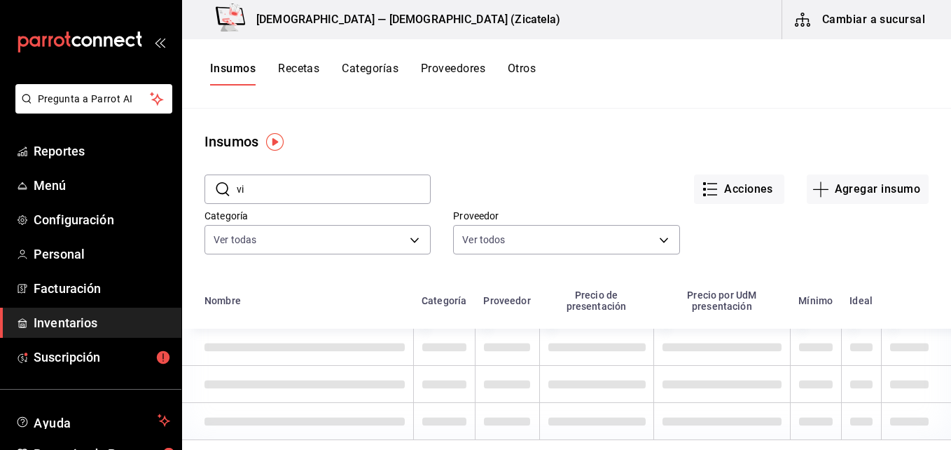
type input "v"
type input "c"
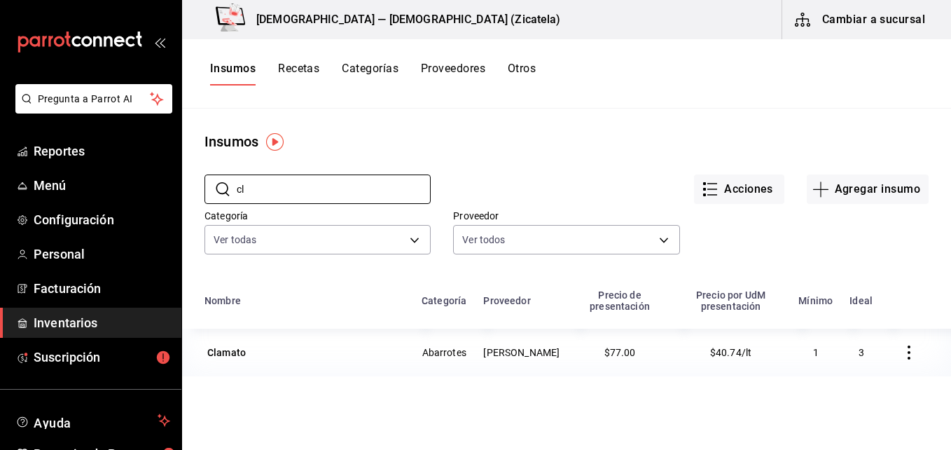
type input "c"
type input "s"
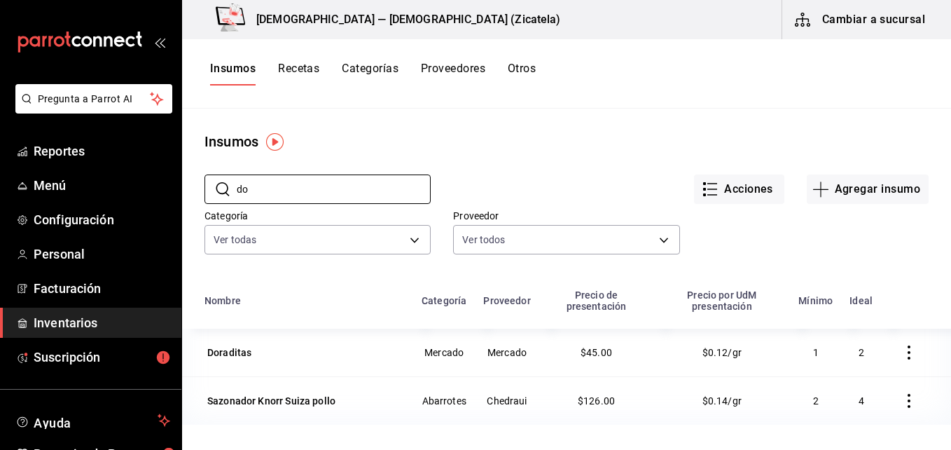
type input "d"
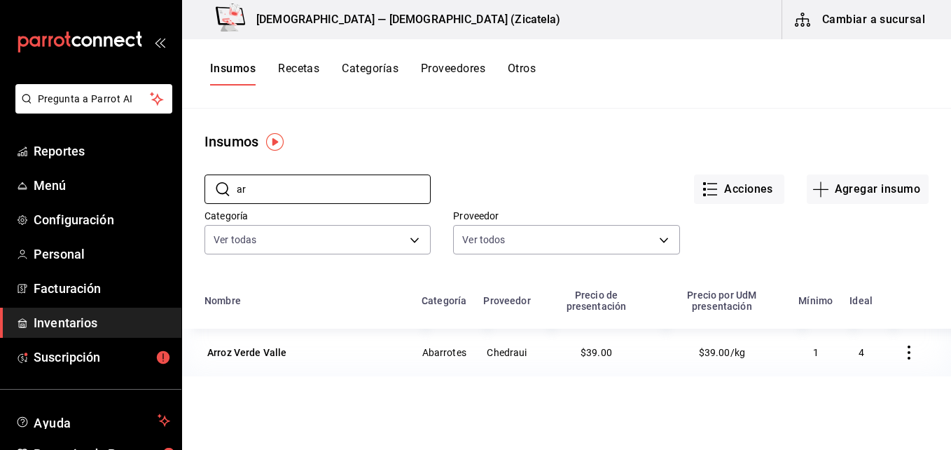
type input "a"
type input "t"
